Goal: Transaction & Acquisition: Purchase product/service

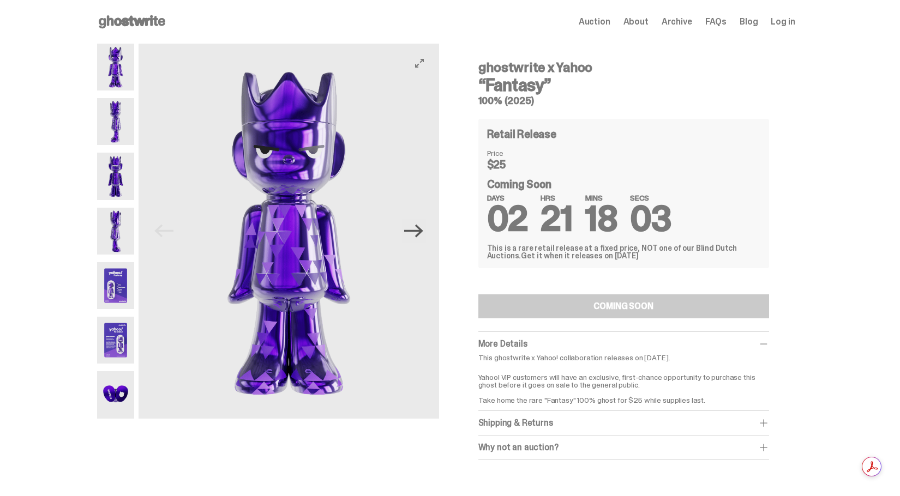
click at [421, 234] on icon "Next" at bounding box center [413, 231] width 19 height 19
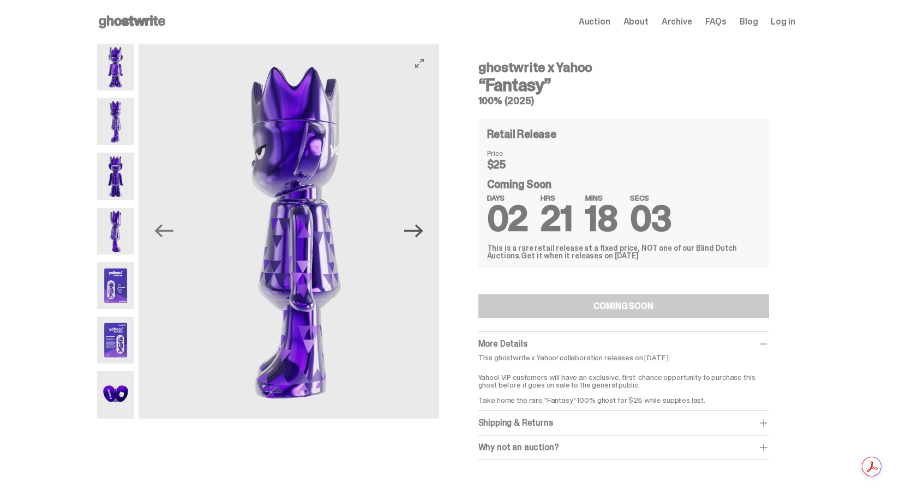
click at [421, 234] on icon "Next" at bounding box center [413, 231] width 19 height 19
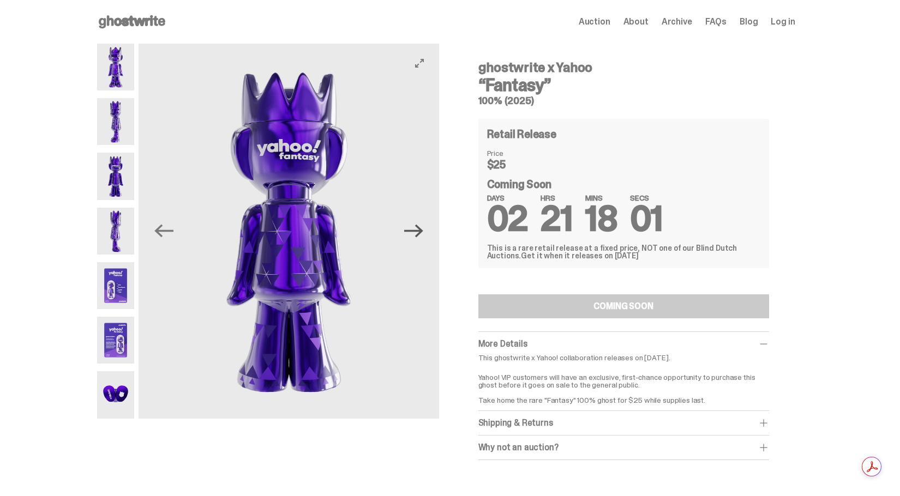
click at [421, 234] on icon "Next" at bounding box center [413, 231] width 19 height 19
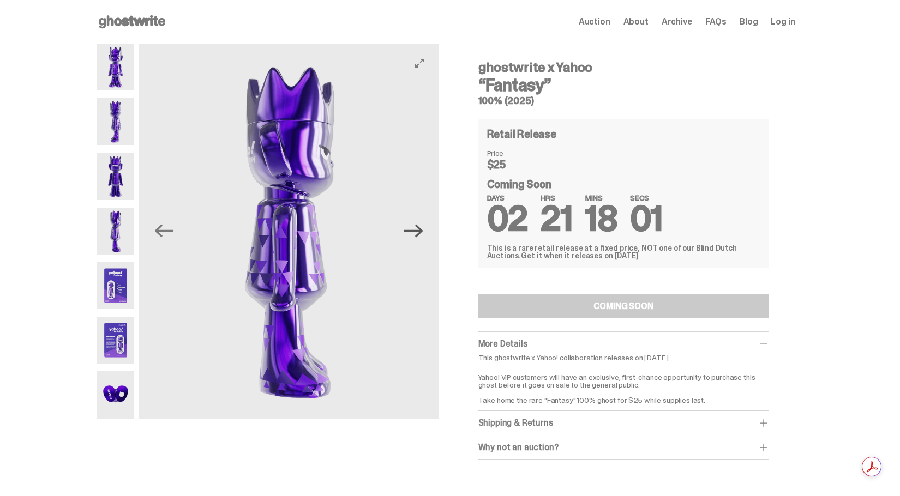
click at [421, 234] on icon "Next" at bounding box center [413, 231] width 19 height 19
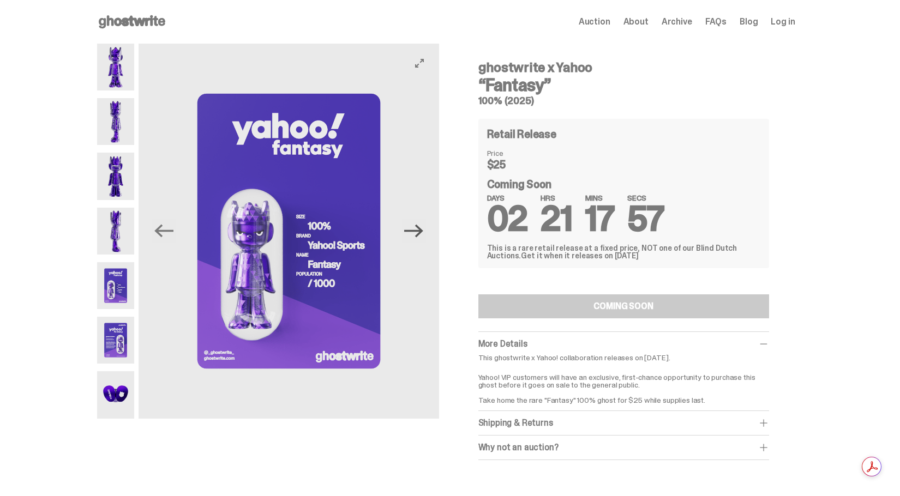
click at [421, 234] on icon "Next" at bounding box center [413, 231] width 19 height 19
